Goal: Task Accomplishment & Management: Manage account settings

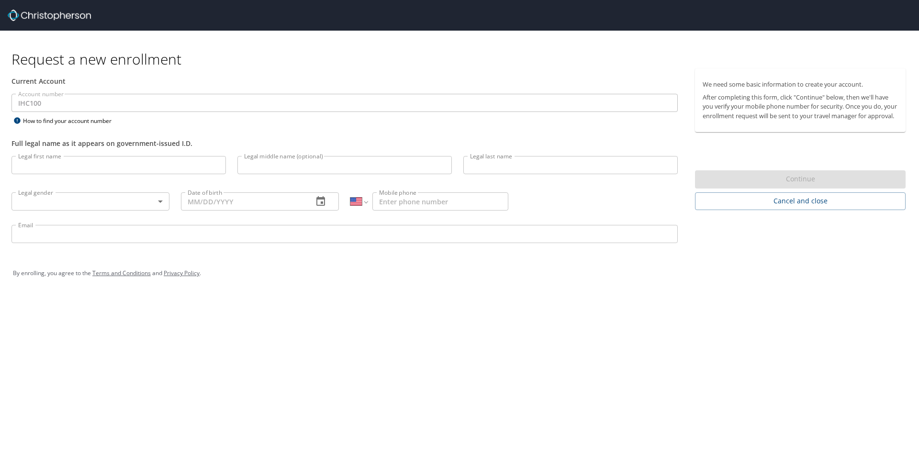
select select "US"
click at [53, 165] on input "Legal first name" at bounding box center [118, 165] width 215 height 18
type input "[PERSON_NAME]"
type input "B"
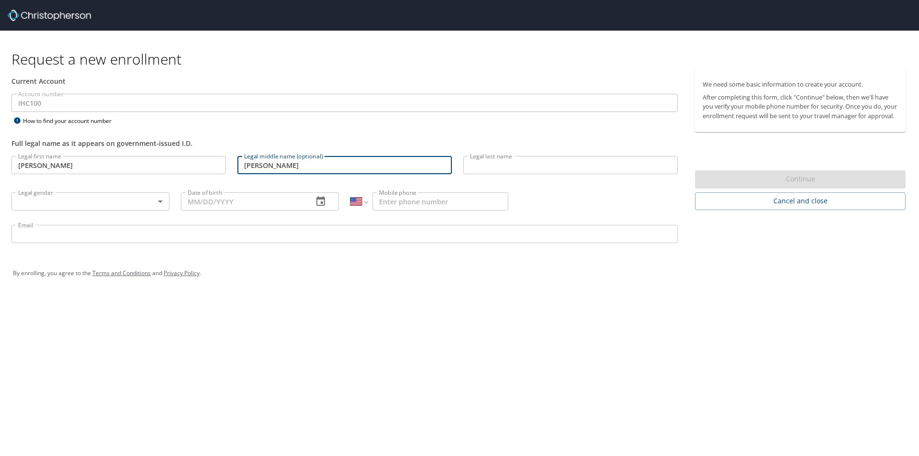
type input "[PERSON_NAME]"
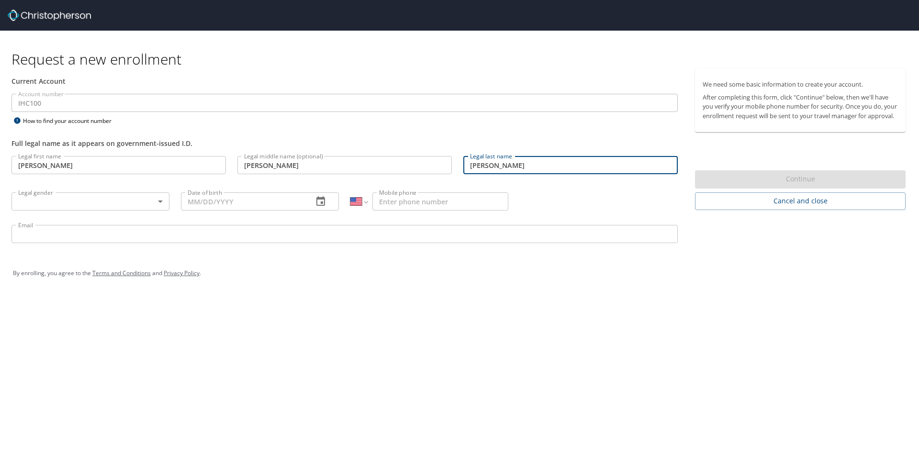
type input "[PERSON_NAME]"
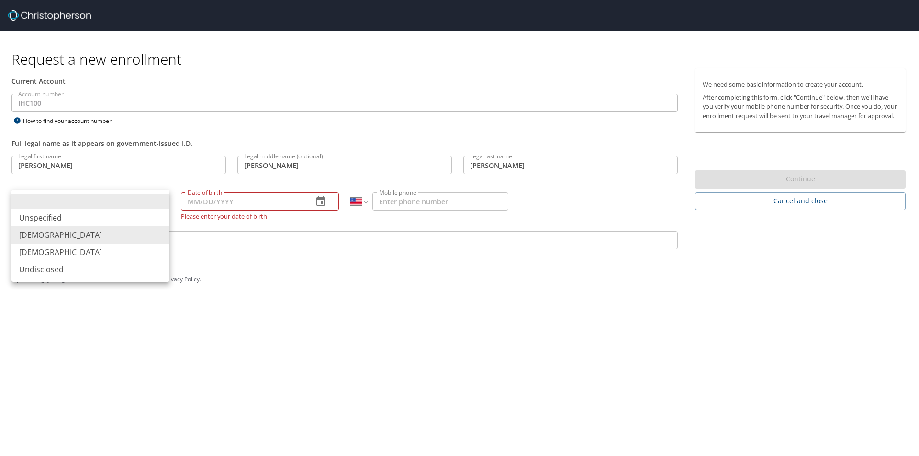
type input "[DEMOGRAPHIC_DATA]"
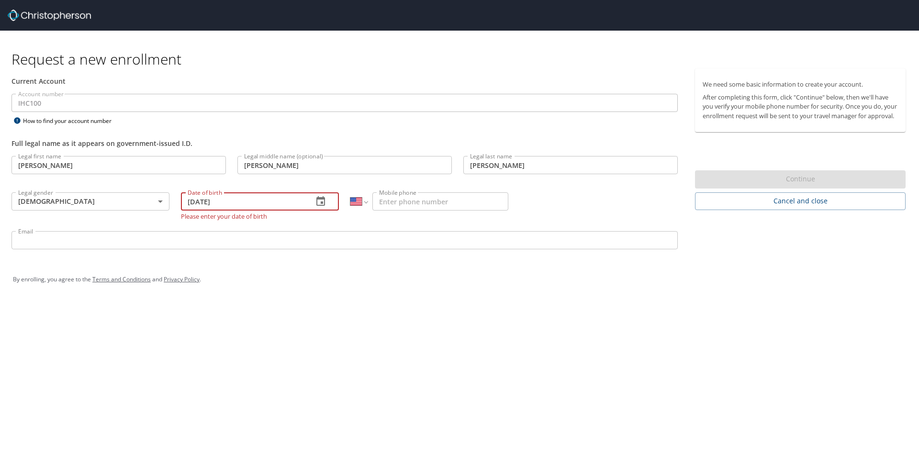
type input "[DATE]"
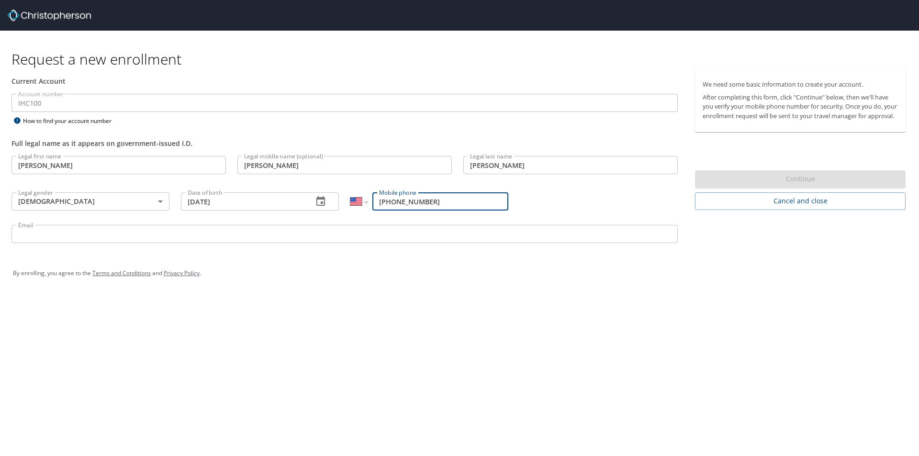
type input "[PHONE_NUMBER]"
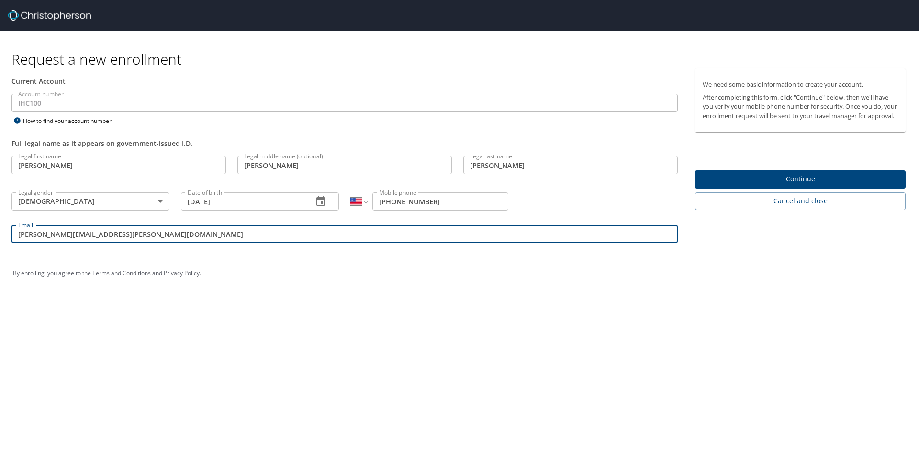
type input "[PERSON_NAME][EMAIL_ADDRESS][PERSON_NAME][DOMAIN_NAME]"
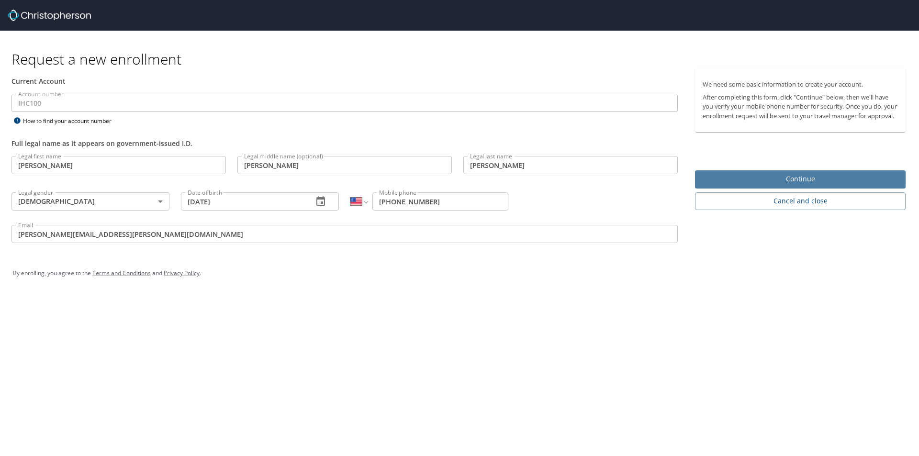
click at [755, 185] on span "Continue" at bounding box center [800, 179] width 195 height 12
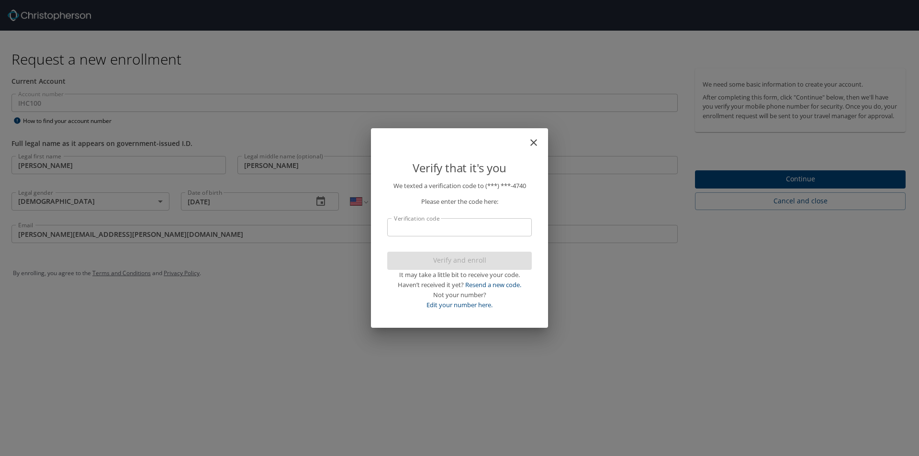
click at [479, 229] on input "Verification code" at bounding box center [459, 227] width 145 height 18
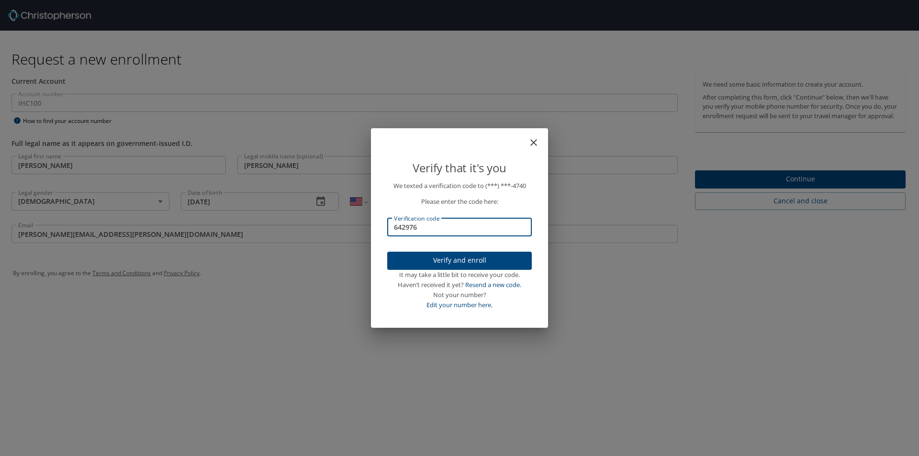
type input "642976"
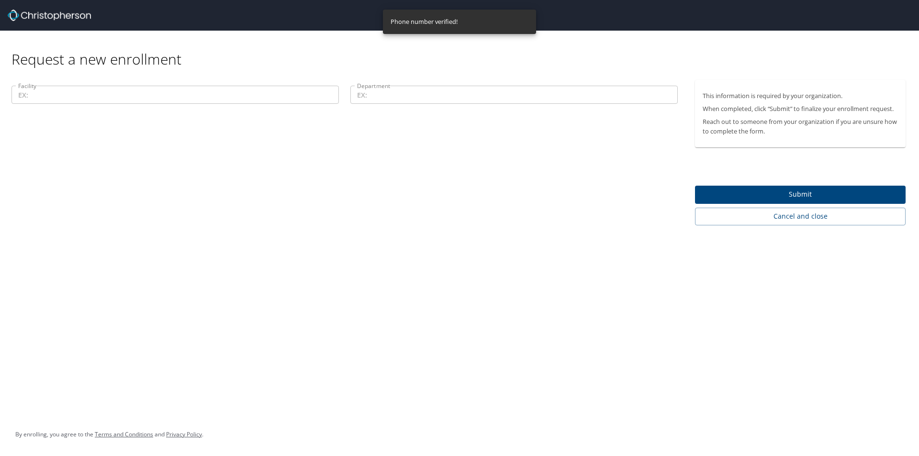
click at [251, 91] on input "Facility" at bounding box center [175, 95] width 328 height 18
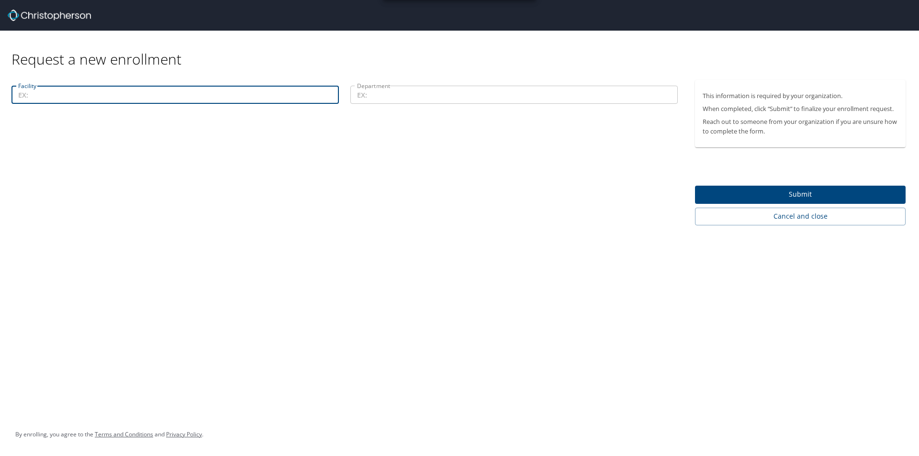
click at [252, 91] on input "Facility" at bounding box center [175, 95] width 328 height 18
type input "[US_STATE] Valley Wound Care And Hyperbarics"
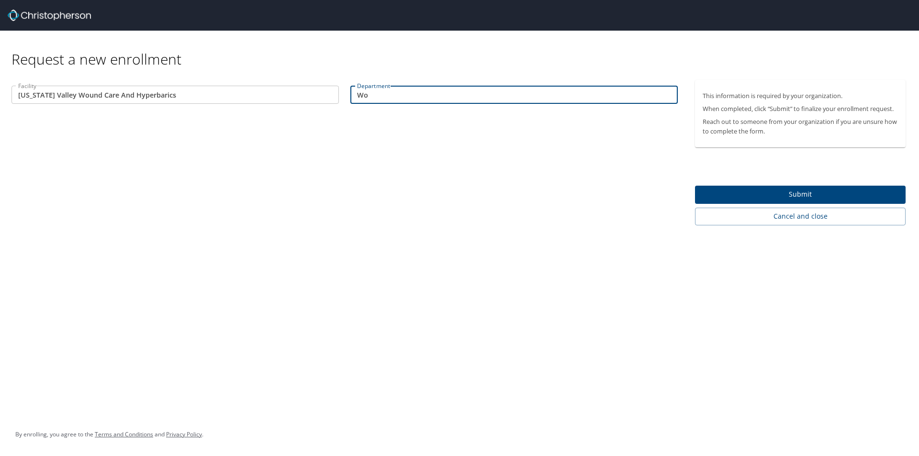
type input "W"
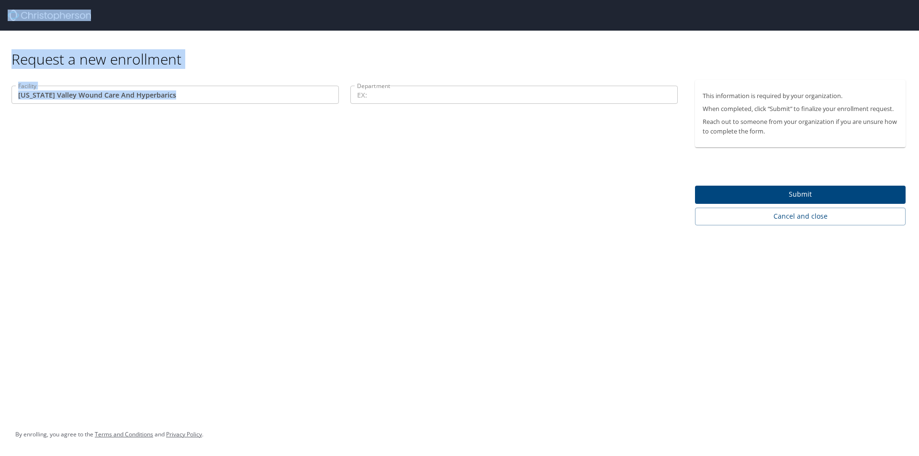
drag, startPoint x: 170, startPoint y: 88, endPoint x: 194, endPoint y: 110, distance: 32.9
click at [194, 110] on div "Request a new enrollment Facility [US_STATE][GEOGRAPHIC_DATA] Wound Care And Hy…" at bounding box center [459, 113] width 919 height 226
click at [188, 101] on input "[US_STATE] Valley Wound Care And Hyperbarics" at bounding box center [175, 95] width 328 height 18
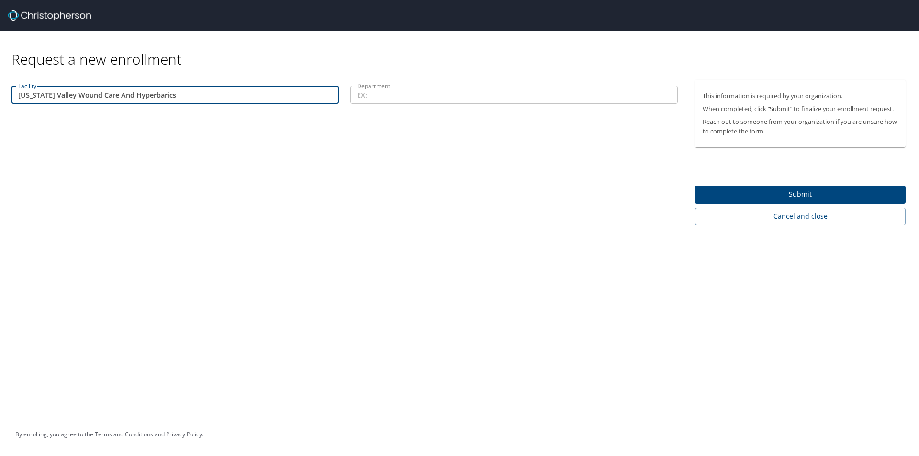
drag, startPoint x: 134, startPoint y: 93, endPoint x: -215, endPoint y: 36, distance: 353.7
click at [0, 36] on html "Request a new enrollment Facility [US_STATE][GEOGRAPHIC_DATA] Wound Care And Hy…" at bounding box center [459, 228] width 919 height 456
click at [433, 103] on input "Department" at bounding box center [514, 95] width 328 height 18
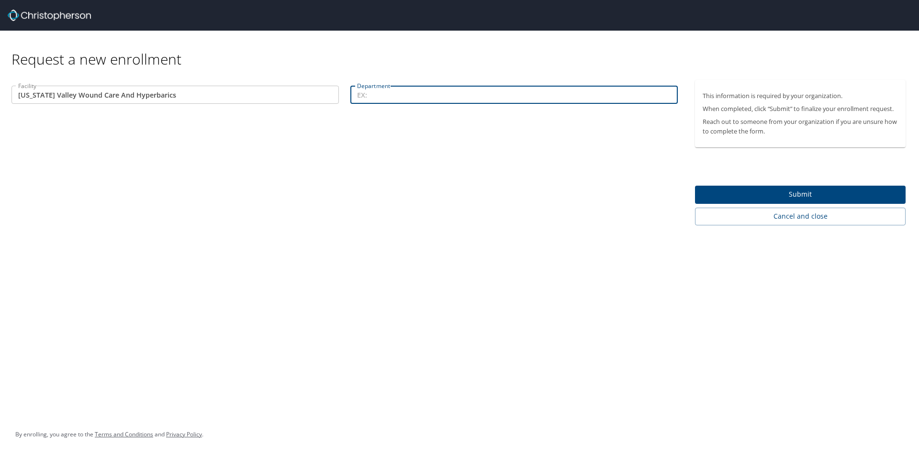
paste input "[US_STATE] Valley Wound Care And Hyperbarics"
type input "[US_STATE] Valley Wound Care And Hyperbarics"
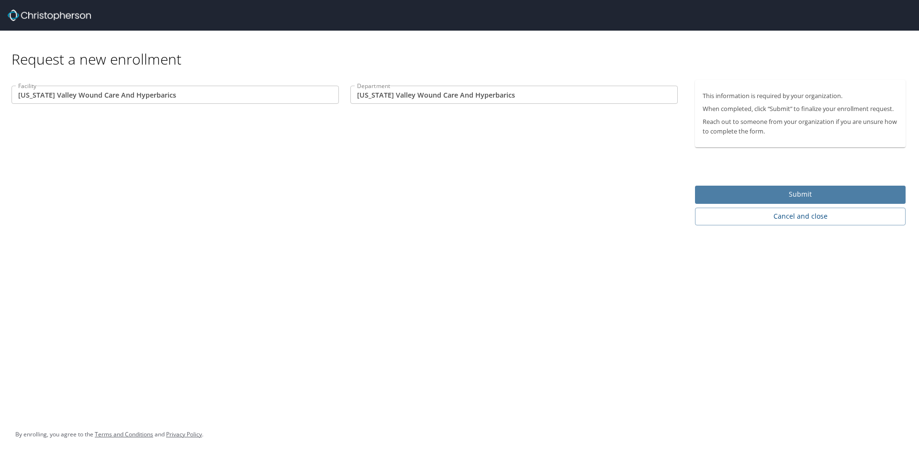
click at [786, 194] on span "Submit" at bounding box center [800, 195] width 195 height 12
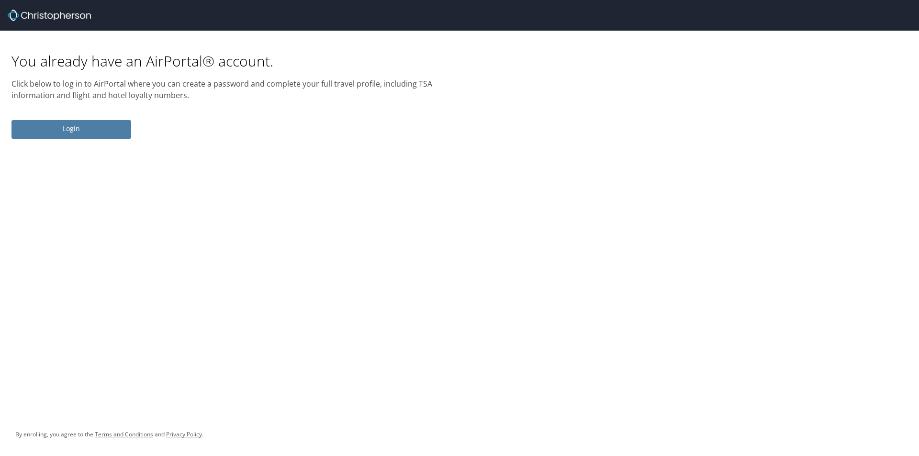
click at [92, 128] on span "Login" at bounding box center [71, 129] width 104 height 12
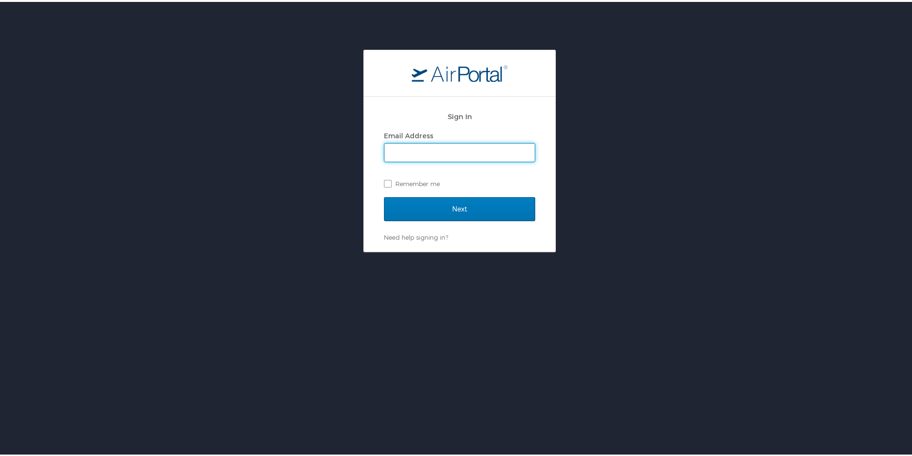
click at [401, 146] on input "Email Address" at bounding box center [459, 151] width 150 height 18
click at [402, 146] on input "Email Address" at bounding box center [459, 151] width 150 height 18
type input "[PERSON_NAME][EMAIL_ADDRESS][PERSON_NAME][DOMAIN_NAME]"
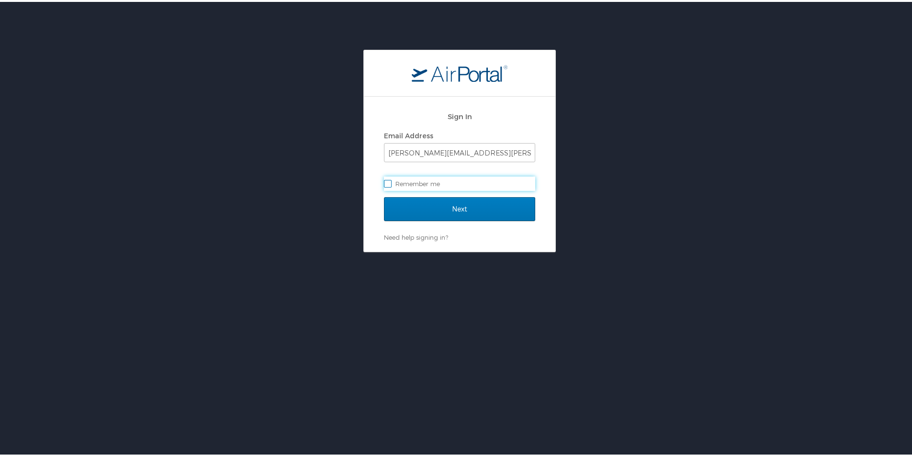
click at [384, 184] on label "Remember me" at bounding box center [459, 182] width 151 height 14
click at [384, 184] on input "Remember me" at bounding box center [387, 181] width 6 height 6
checkbox input "true"
click at [398, 203] on input "Next" at bounding box center [459, 207] width 151 height 24
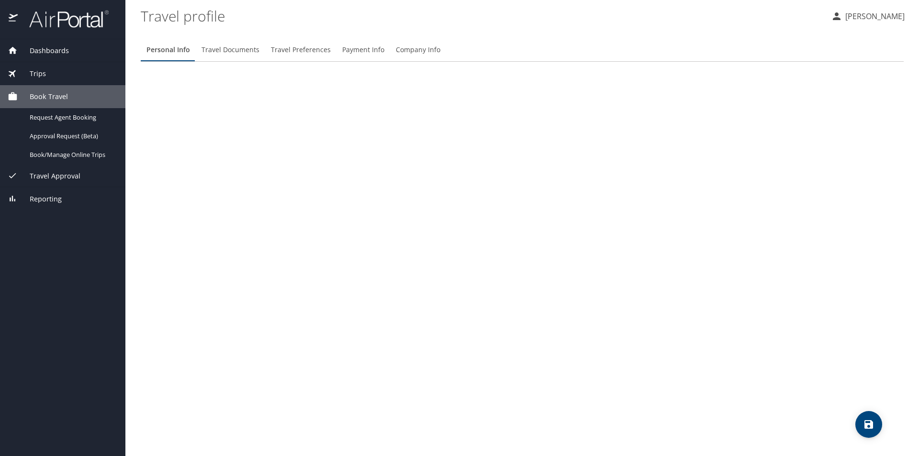
select select "US"
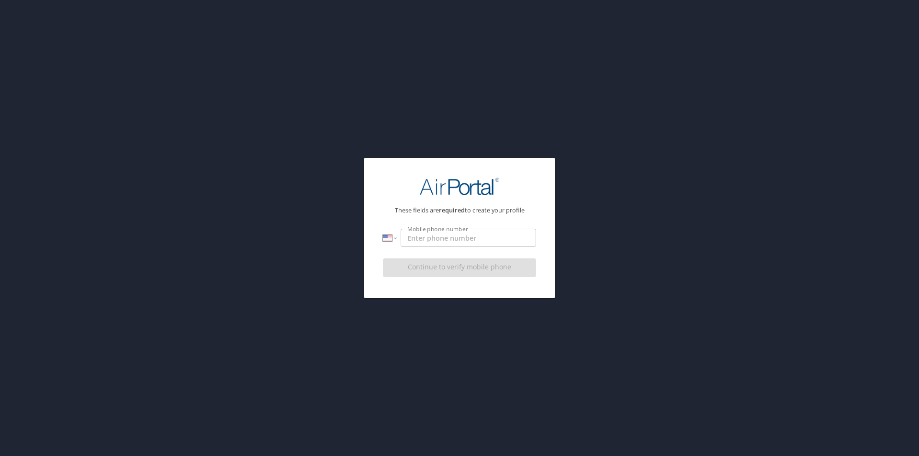
click at [432, 235] on input "Mobile phone number" at bounding box center [469, 238] width 136 height 18
type input "(801) 636-4740"
click at [458, 269] on span "Continue to verify mobile phone" at bounding box center [460, 267] width 138 height 12
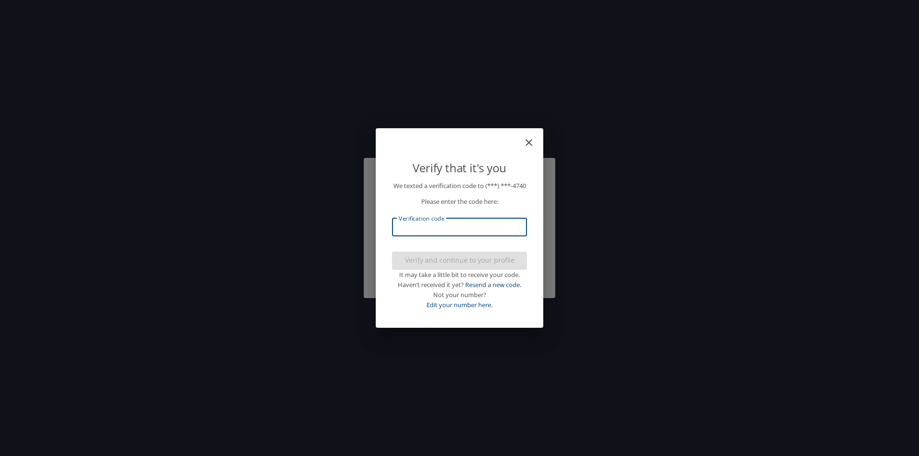
click at [452, 233] on input "Verification code" at bounding box center [459, 227] width 135 height 18
type input "535105"
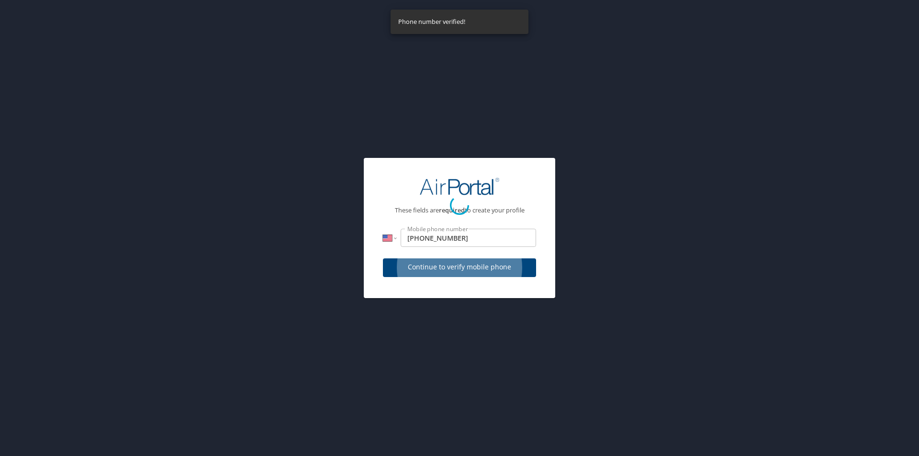
select select "US"
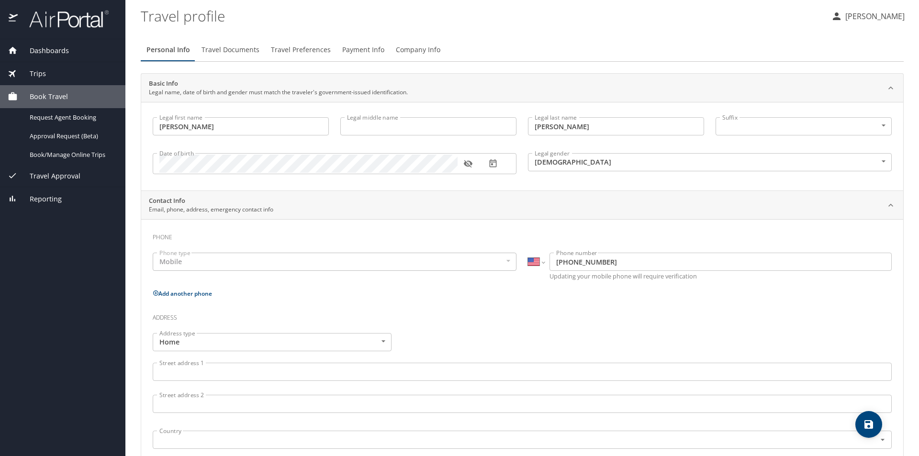
click at [398, 123] on input "Legal middle name" at bounding box center [428, 126] width 176 height 18
type input "[PERSON_NAME]"
click at [883, 125] on body "Dashboards My Travel Dashboard Trips Current / Future Trips Past Trips Trips Mi…" at bounding box center [459, 228] width 919 height 456
click at [564, 231] on div at bounding box center [459, 228] width 919 height 456
click at [235, 260] on div "Mobile" at bounding box center [335, 262] width 364 height 18
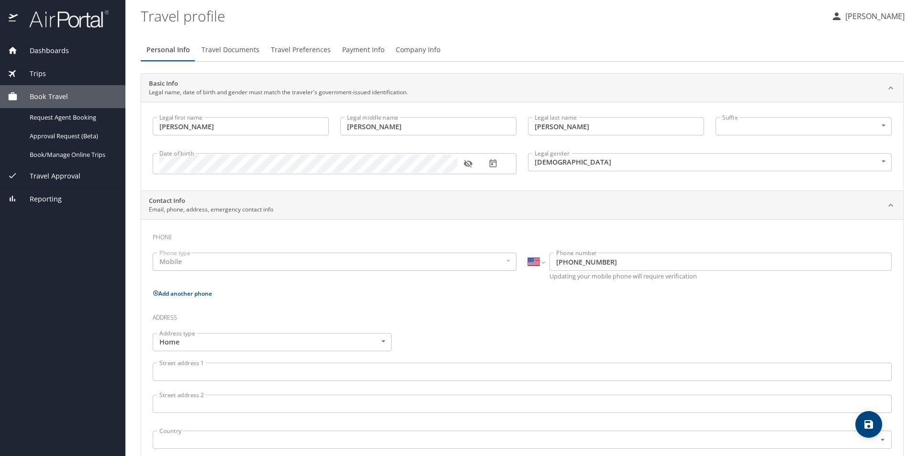
click at [235, 265] on div "Mobile" at bounding box center [335, 262] width 364 height 18
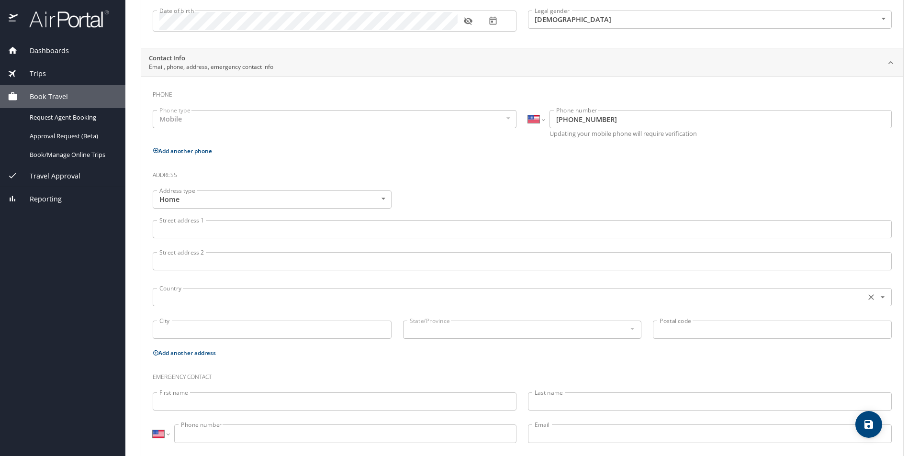
scroll to position [161, 0]
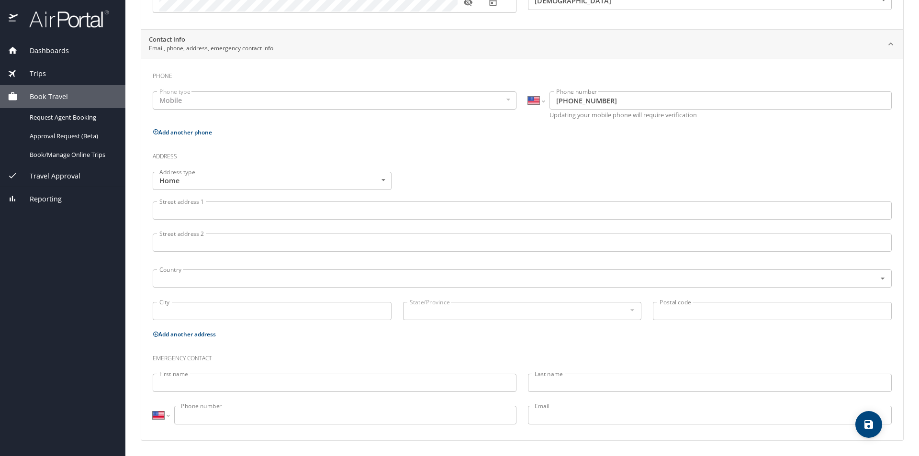
click at [231, 213] on input "Street address 1" at bounding box center [522, 211] width 739 height 18
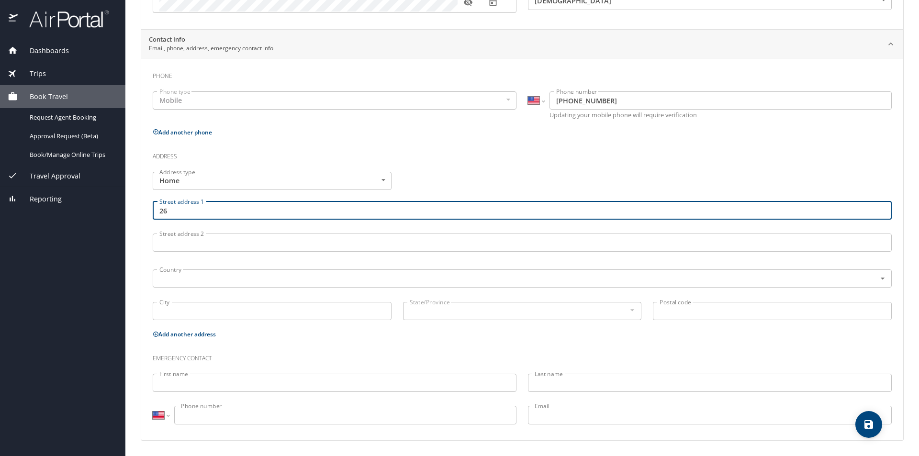
type input "2"
click at [382, 184] on body "Dashboards My Travel Dashboard Trips Current / Future Trips Past Trips Trips Mi…" at bounding box center [459, 228] width 919 height 456
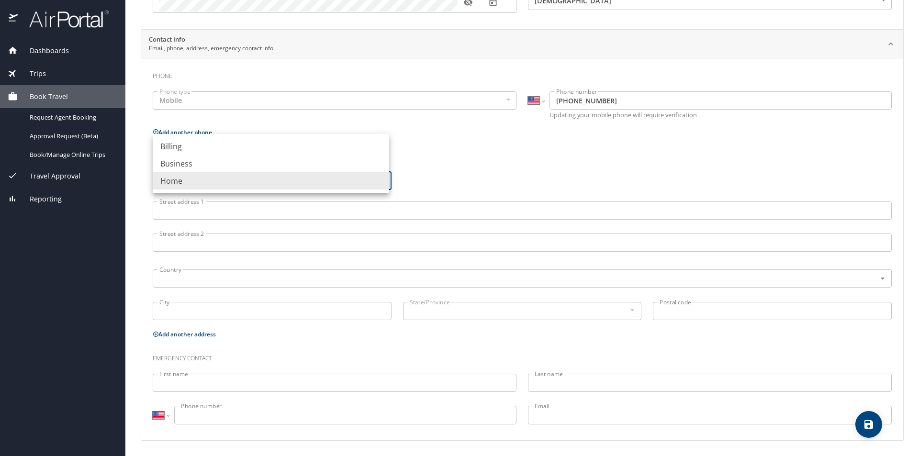
click at [211, 158] on li "Business" at bounding box center [271, 163] width 237 height 17
type input "Business"
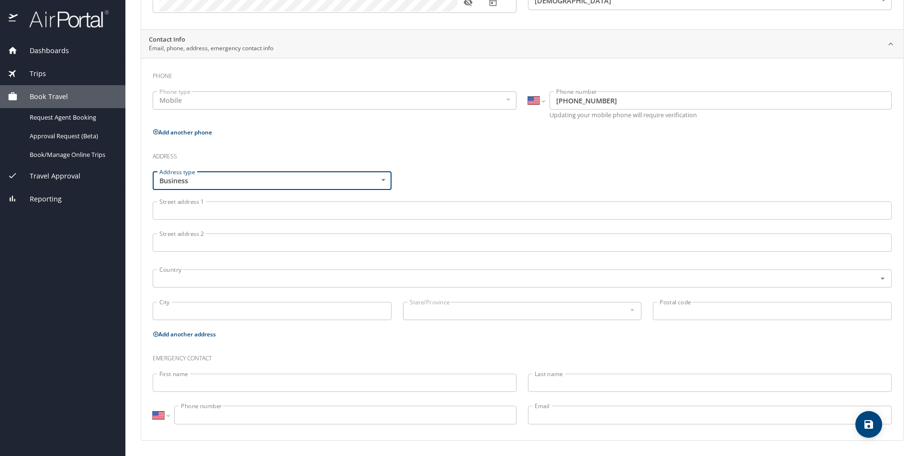
click at [203, 209] on input "Street address 1" at bounding box center [522, 211] width 739 height 18
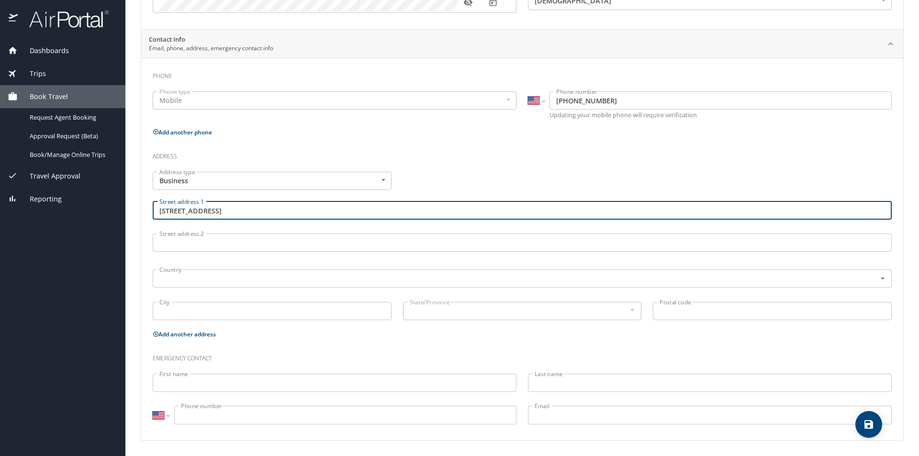
type input "395 W Cougar Ave #101"
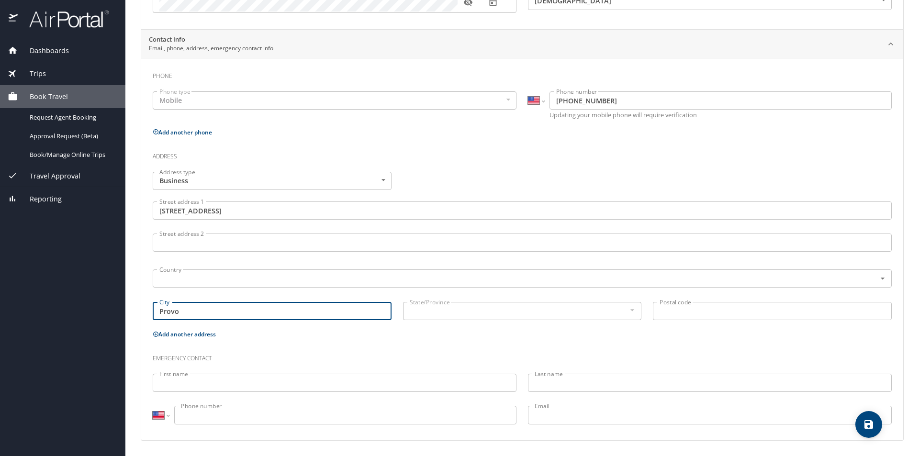
type input "Provo"
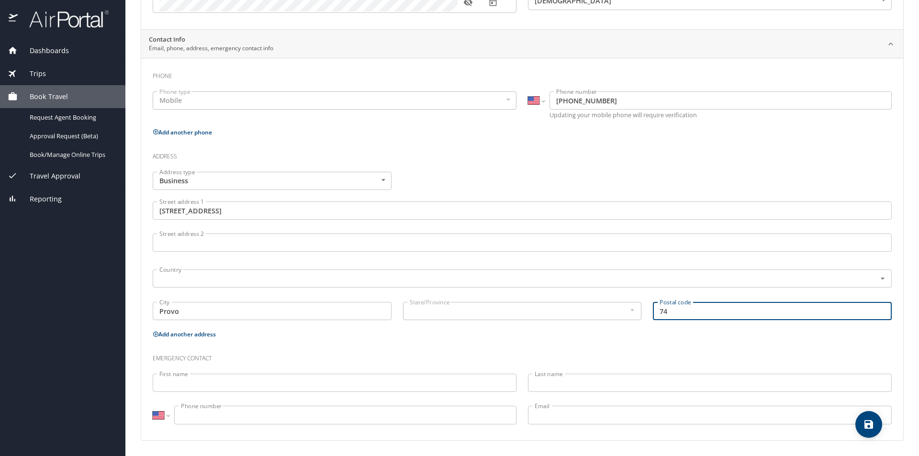
type input "7"
type input "84604"
click at [587, 303] on div "State/Province" at bounding box center [522, 311] width 239 height 18
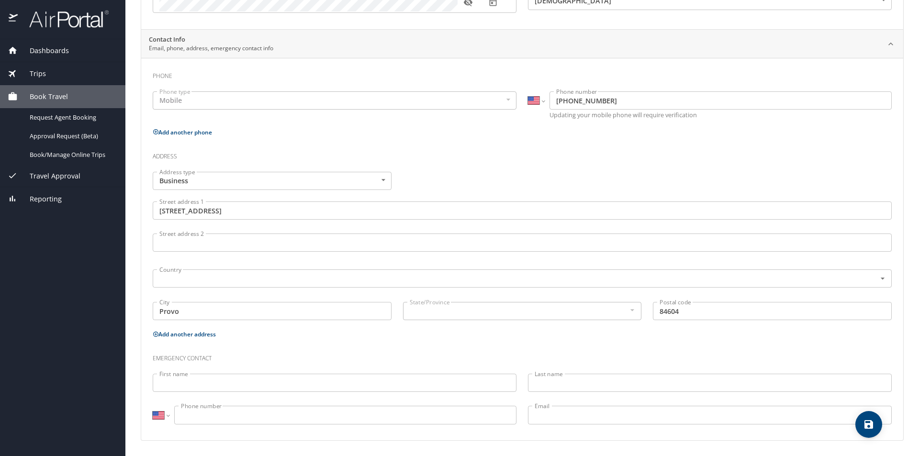
click at [718, 345] on div "Emergency contact" at bounding box center [522, 355] width 751 height 26
drag, startPoint x: 863, startPoint y: 291, endPoint x: 870, endPoint y: 284, distance: 9.5
click at [865, 291] on div "Country Country" at bounding box center [522, 278] width 751 height 36
click at [870, 284] on div at bounding box center [876, 278] width 23 height 13
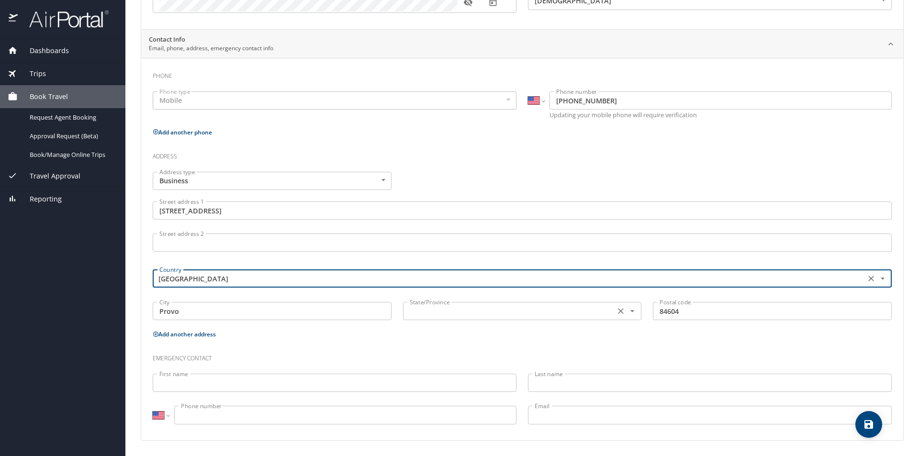
click at [590, 318] on div "State/Province" at bounding box center [522, 311] width 239 height 18
type input "United States of America"
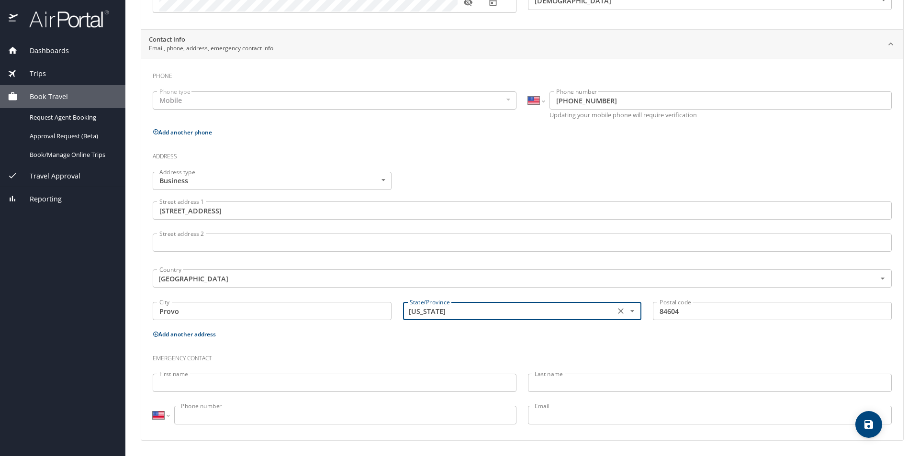
type input "[US_STATE]"
click at [344, 382] on input "First name" at bounding box center [335, 383] width 364 height 18
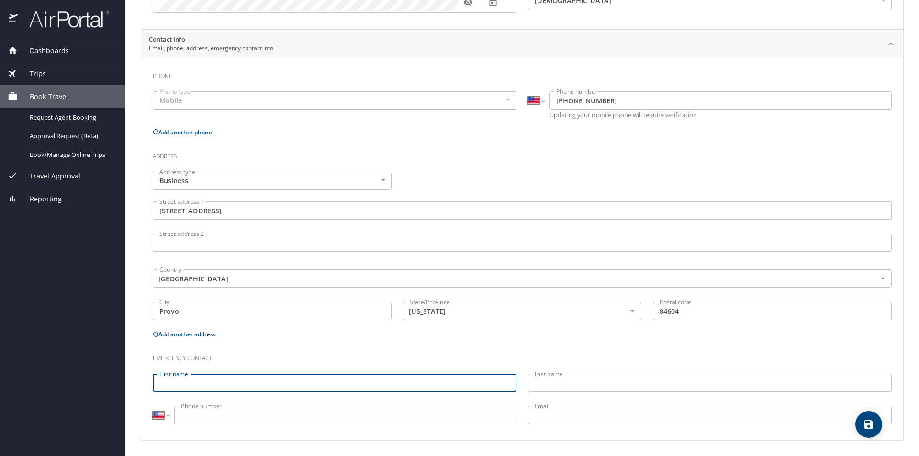
click at [334, 351] on h3 "Emergency contact" at bounding box center [522, 356] width 739 height 16
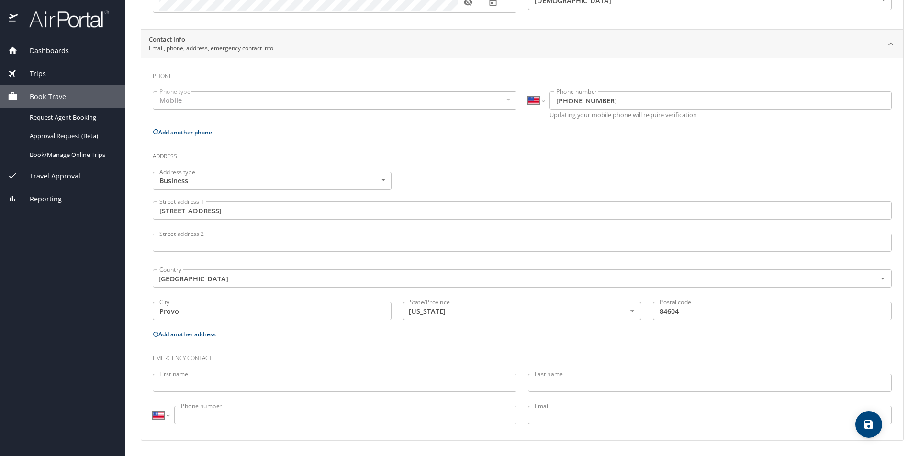
click at [335, 377] on input "First name" at bounding box center [335, 383] width 364 height 18
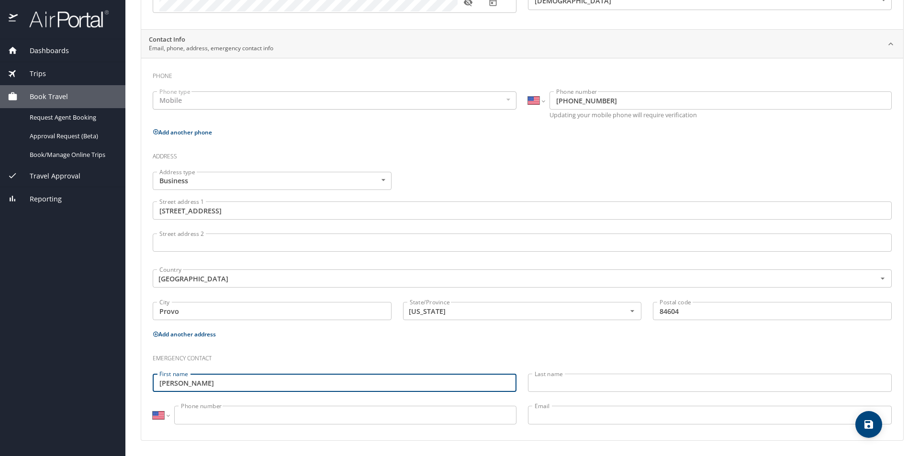
type input "Jennifer"
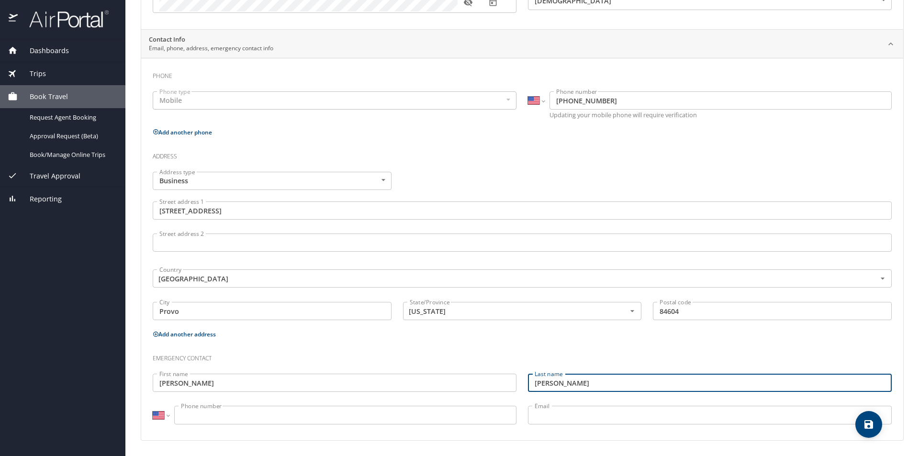
type input "[PERSON_NAME]"
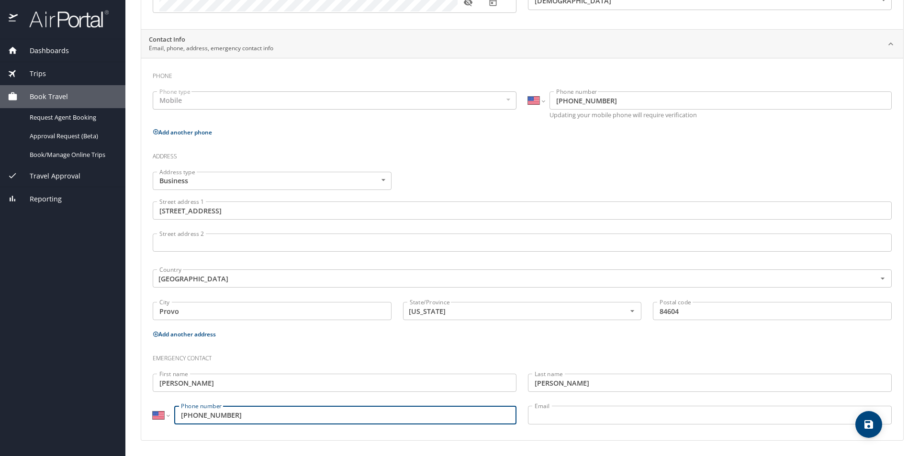
type input "(801) 717-6557"
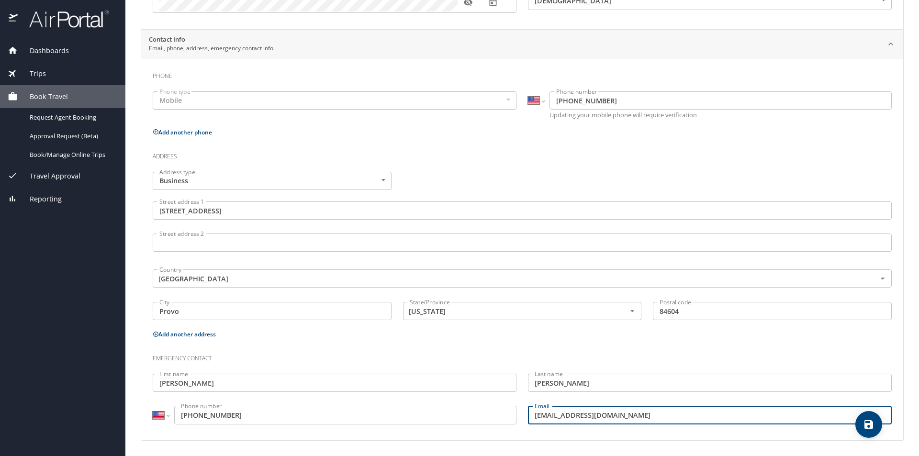
type input "jenjbutler09@gmail.com"
click at [865, 428] on icon "save" at bounding box center [868, 424] width 11 height 11
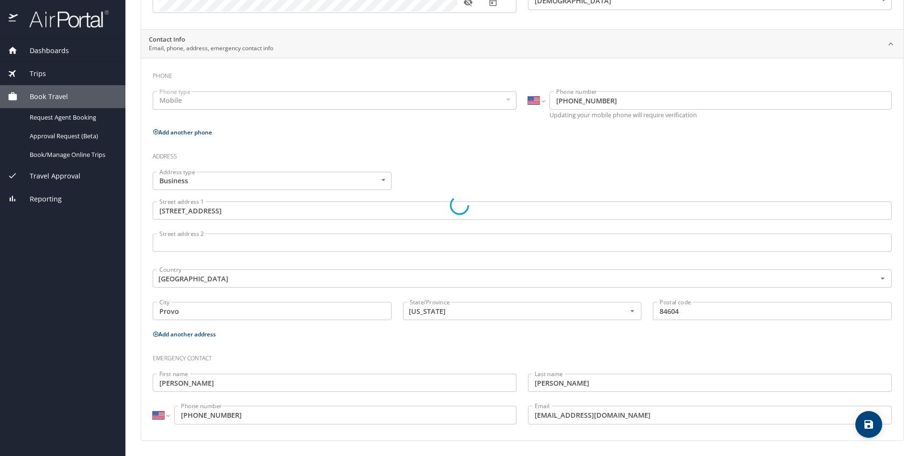
select select "US"
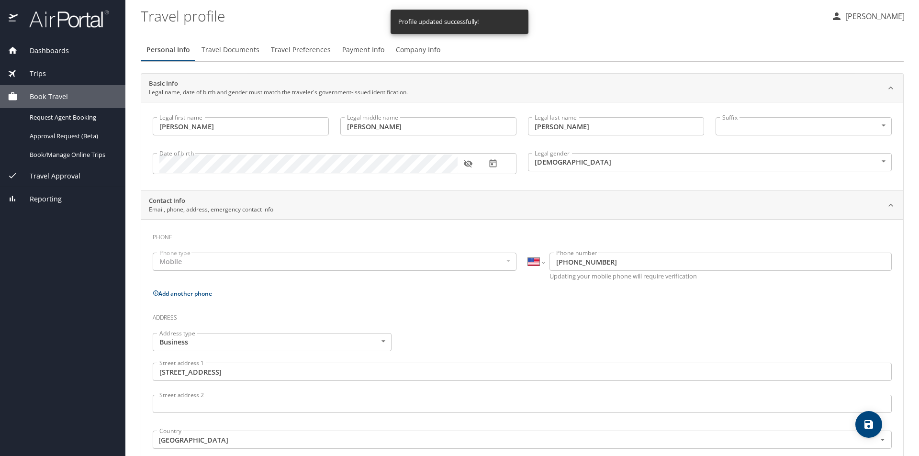
click at [231, 49] on span "Travel Documents" at bounding box center [231, 50] width 58 height 12
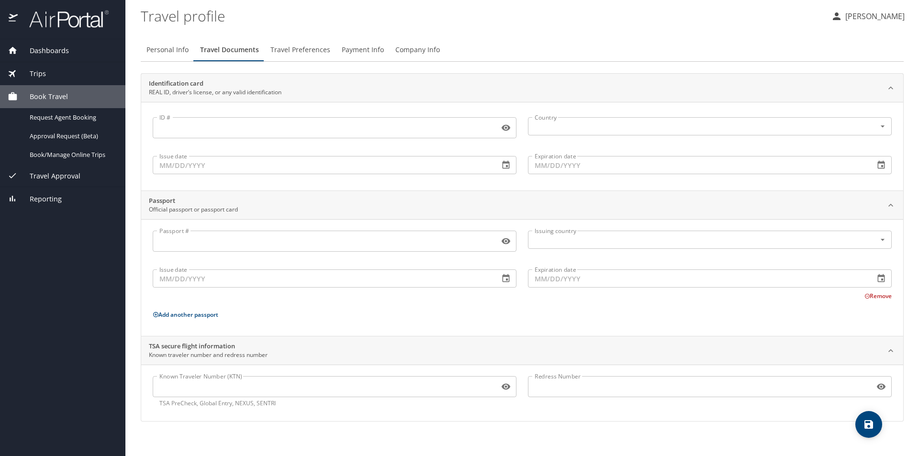
click at [206, 130] on input "ID #" at bounding box center [324, 128] width 343 height 18
